Goal: Transaction & Acquisition: Purchase product/service

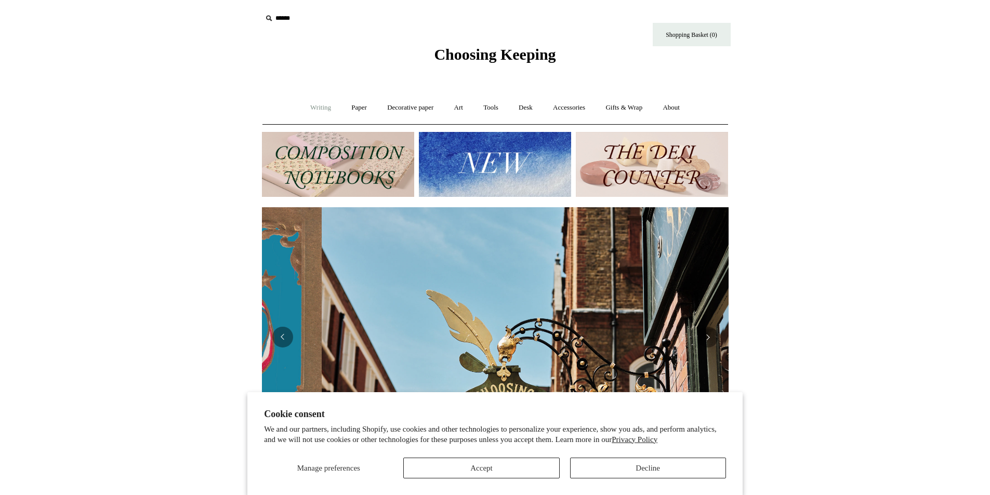
scroll to position [0, 467]
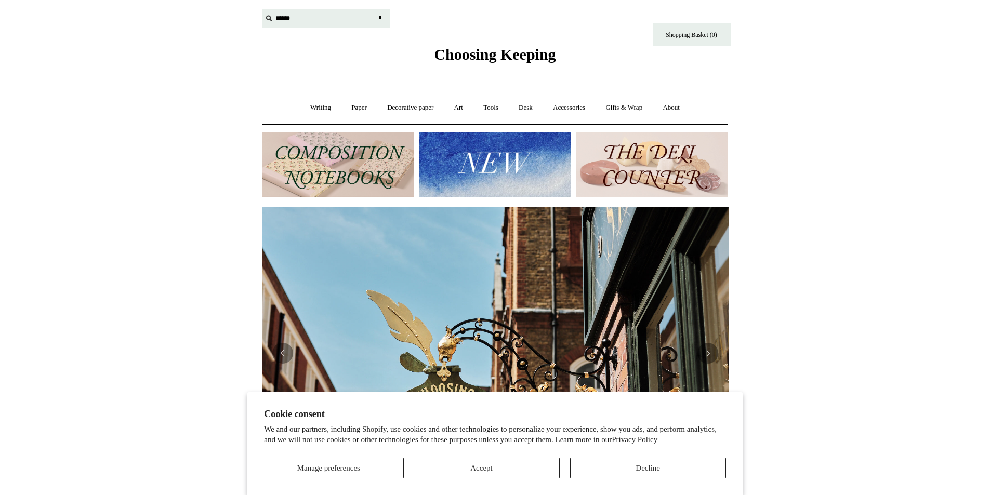
click at [285, 25] on input "text" at bounding box center [326, 18] width 128 height 19
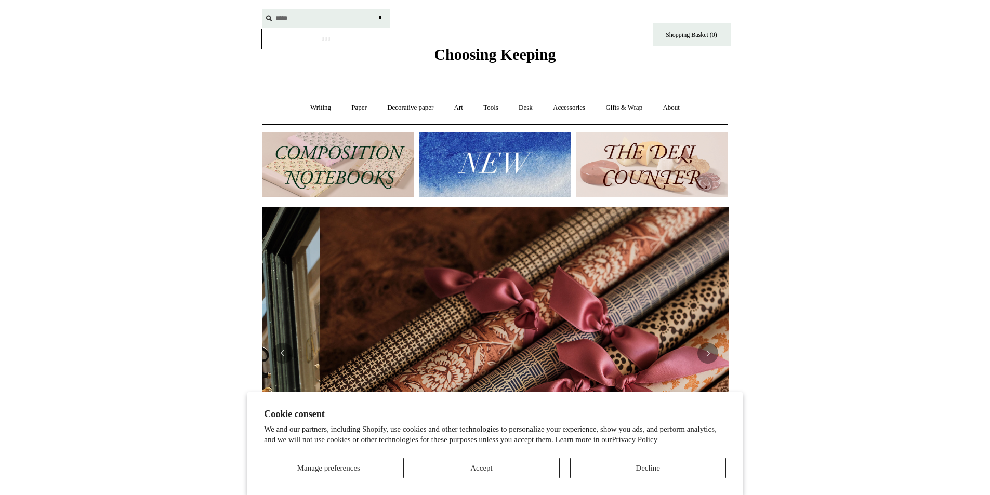
scroll to position [0, 933]
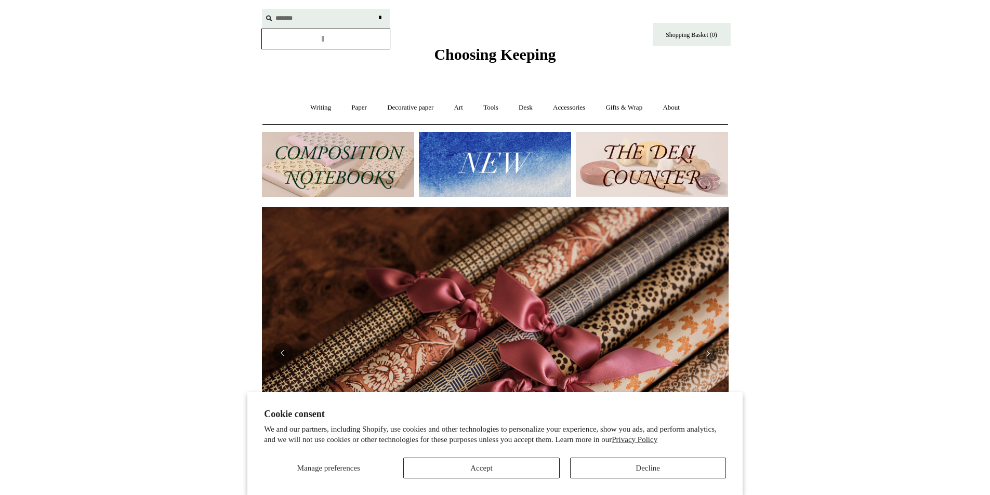
type input "*******"
click at [375, 9] on input "*" at bounding box center [380, 18] width 10 height 18
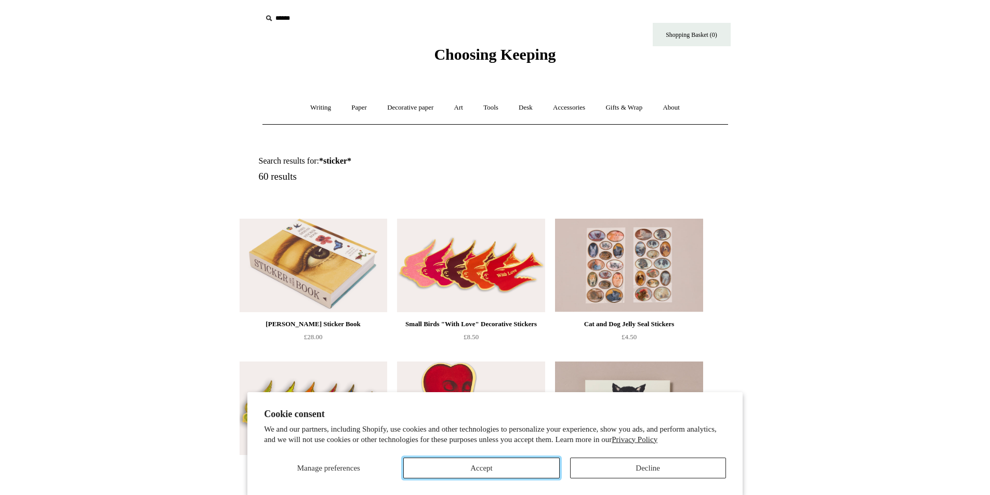
click at [501, 472] on button "Accept" at bounding box center [481, 468] width 156 height 21
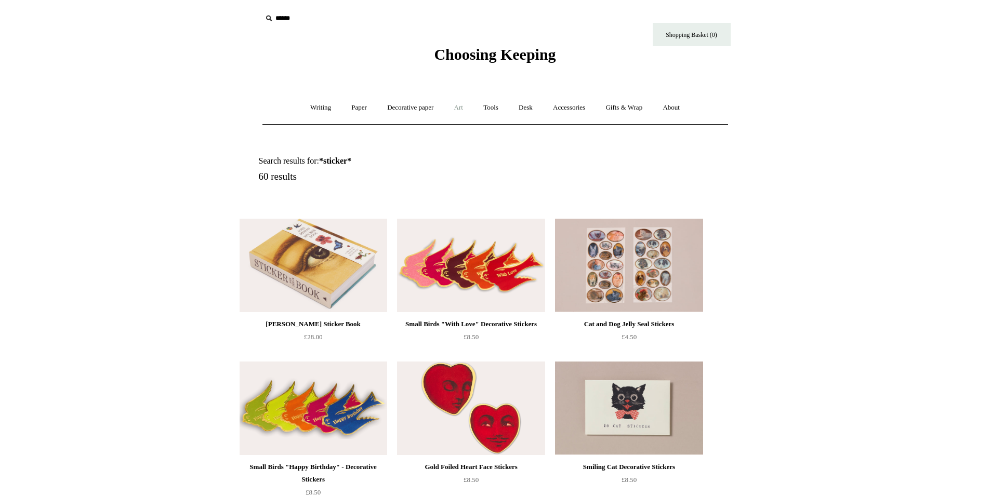
click at [460, 102] on link "Art +" at bounding box center [459, 108] width 28 height 28
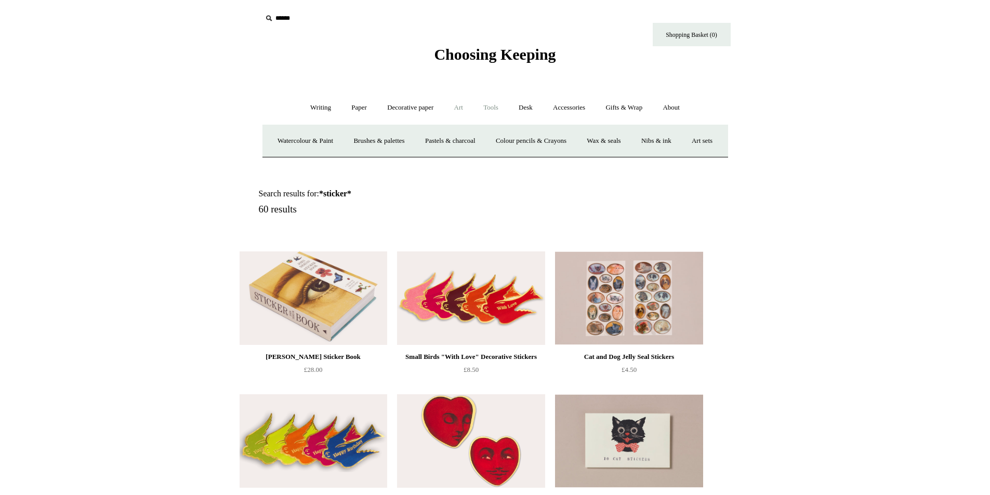
click at [494, 108] on link "Tools +" at bounding box center [491, 108] width 34 height 28
click at [525, 109] on link "Desk +" at bounding box center [525, 108] width 33 height 28
click at [561, 107] on link "Accessories +" at bounding box center [568, 108] width 51 height 28
click at [618, 108] on link "Gifts & Wrap +" at bounding box center [624, 108] width 56 height 28
click at [437, 103] on link "Decorative paper +" at bounding box center [410, 108] width 65 height 28
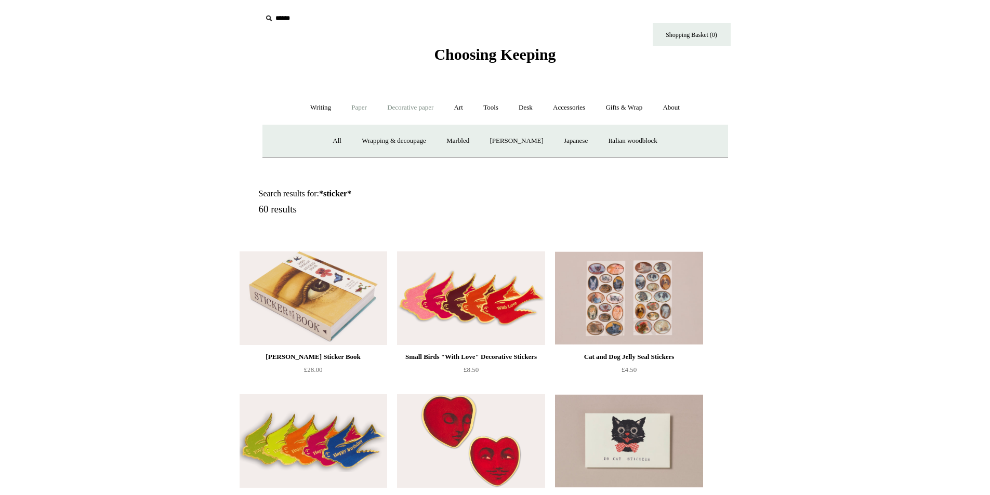
click at [355, 109] on link "Paper +" at bounding box center [359, 108] width 34 height 28
click at [319, 105] on link "Writing +" at bounding box center [320, 108] width 39 height 28
click at [500, 46] on span "Choosing Keeping" at bounding box center [495, 54] width 122 height 17
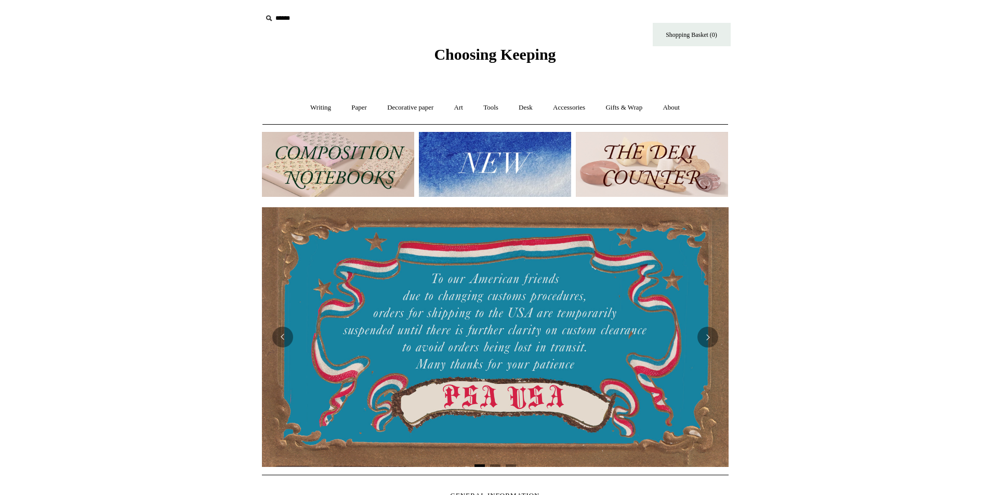
click at [448, 163] on img at bounding box center [495, 164] width 152 height 65
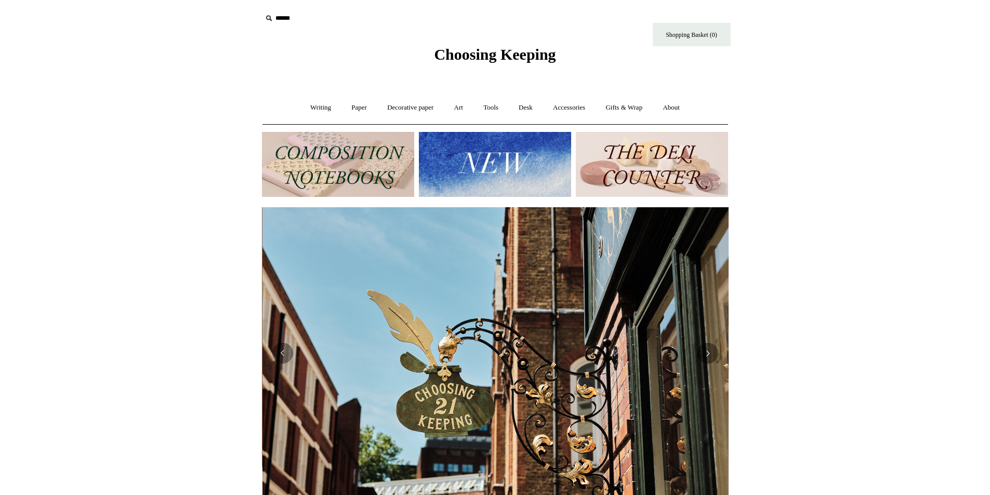
scroll to position [0, 467]
click at [611, 158] on img at bounding box center [652, 164] width 152 height 65
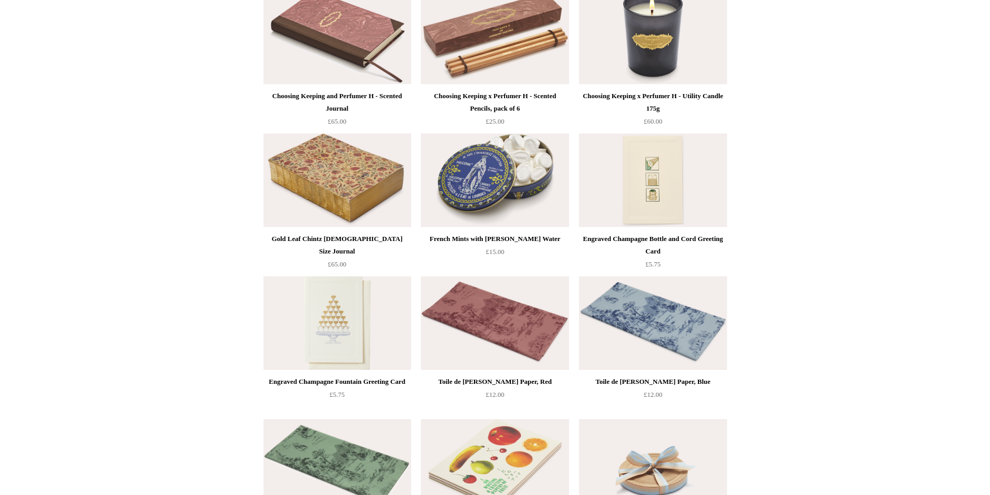
scroll to position [1288, 0]
